Goal: Task Accomplishment & Management: Manage account settings

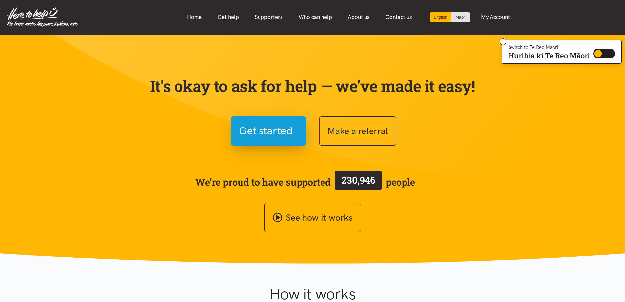
click at [595, 14] on div "Home Get help Supporters Who can help About us" at bounding box center [348, 17] width 540 height 14
drag, startPoint x: 623, startPoint y: 14, endPoint x: 620, endPoint y: 26, distance: 12.6
click at [623, 25] on div "English Māori Home Get help Supporters Who can help About us" at bounding box center [312, 17] width 625 height 21
click at [600, 18] on div "Home Get help Supporters Who can help About us" at bounding box center [348, 17] width 540 height 14
click at [600, 15] on div "Home Get help Supporters Who can help About us" at bounding box center [348, 17] width 540 height 14
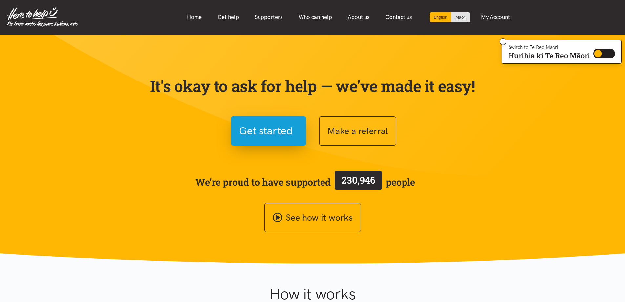
drag, startPoint x: 325, startPoint y: 181, endPoint x: 357, endPoint y: 202, distance: 38.2
click at [356, 202] on div "We’re proud to have supported 230,946 people See how it works" at bounding box center [312, 200] width 341 height 63
click at [463, 138] on div "Make a referral" at bounding box center [398, 130] width 158 height 29
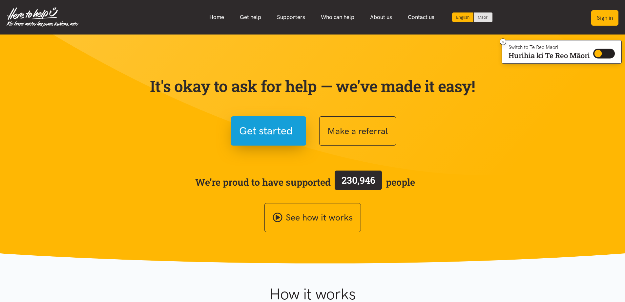
click at [608, 15] on button "Sign in" at bounding box center [605, 17] width 27 height 15
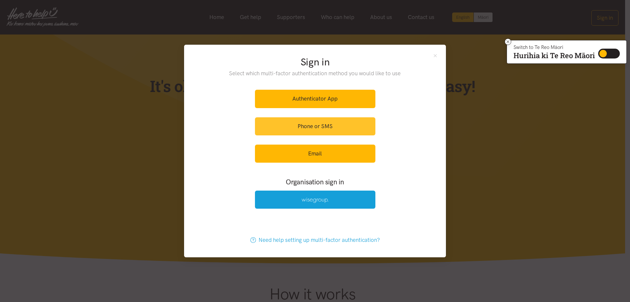
click at [333, 123] on link "Phone or SMS" at bounding box center [315, 126] width 120 height 18
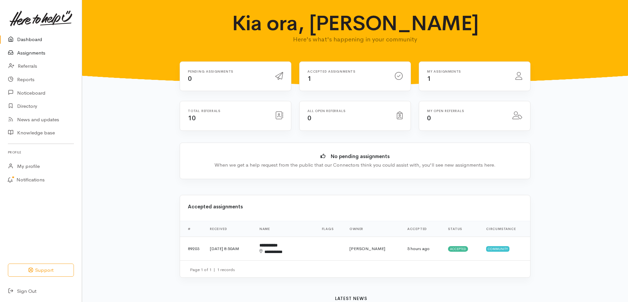
click at [34, 51] on link "Assignments" at bounding box center [41, 52] width 82 height 13
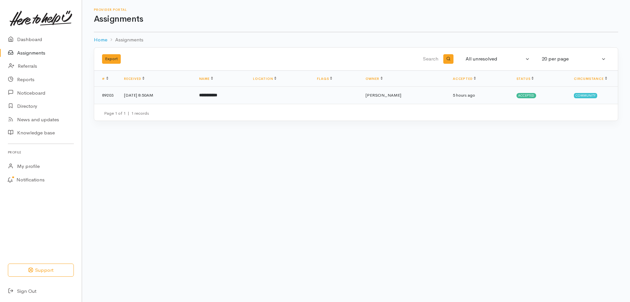
click at [217, 97] on b "**********" at bounding box center [208, 95] width 18 height 4
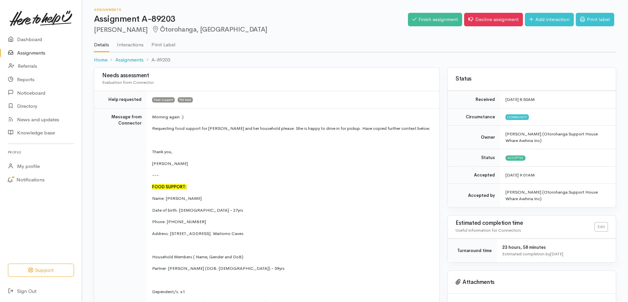
drag, startPoint x: 605, startPoint y: 0, endPoint x: 340, endPoint y: 20, distance: 266.0
click at [340, 20] on h1 "Assignment A-89203" at bounding box center [251, 19] width 314 height 10
click at [430, 20] on link "Finish assignment" at bounding box center [435, 19] width 54 height 13
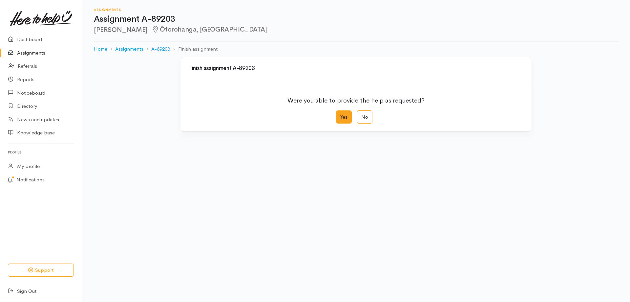
click at [343, 118] on label "Yes" at bounding box center [344, 116] width 16 height 13
click at [340, 115] on input "Yes" at bounding box center [338, 112] width 4 height 4
radio input "true"
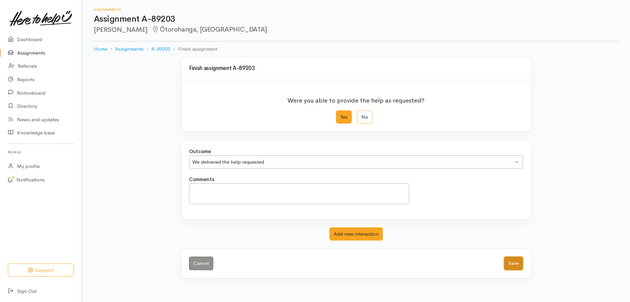
click at [517, 264] on button "Save" at bounding box center [513, 262] width 19 height 13
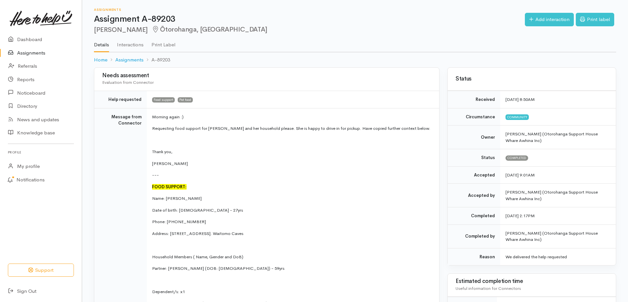
click at [33, 53] on link "Assignments" at bounding box center [41, 52] width 82 height 13
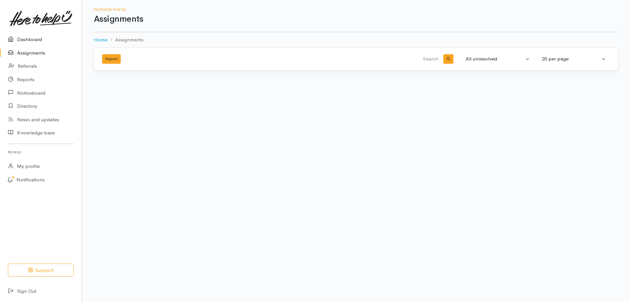
click at [34, 41] on link "Dashboard" at bounding box center [41, 39] width 82 height 13
